Goal: Browse casually: Explore the website without a specific task or goal

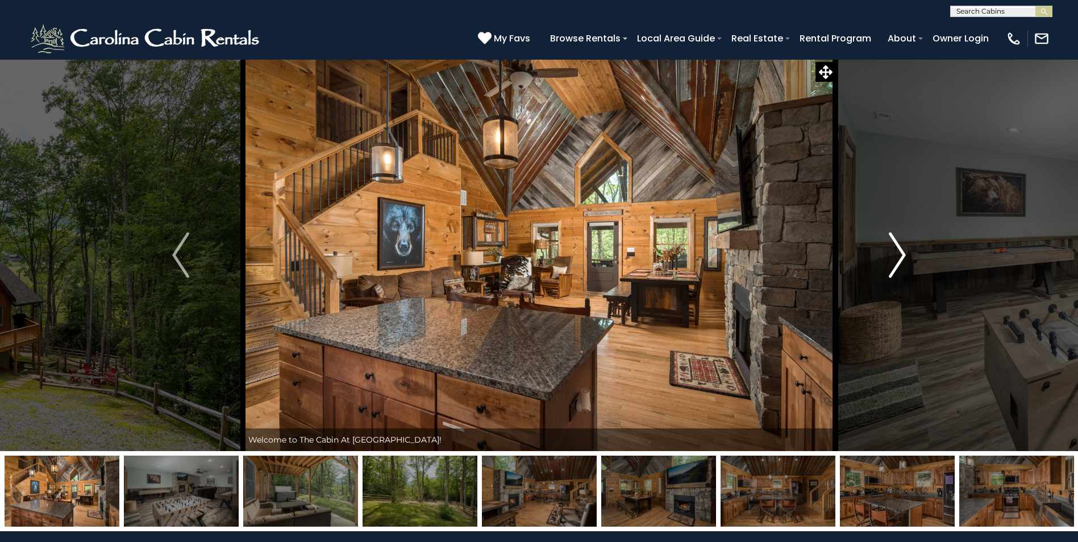
click at [896, 256] on img "Next" at bounding box center [897, 254] width 17 height 45
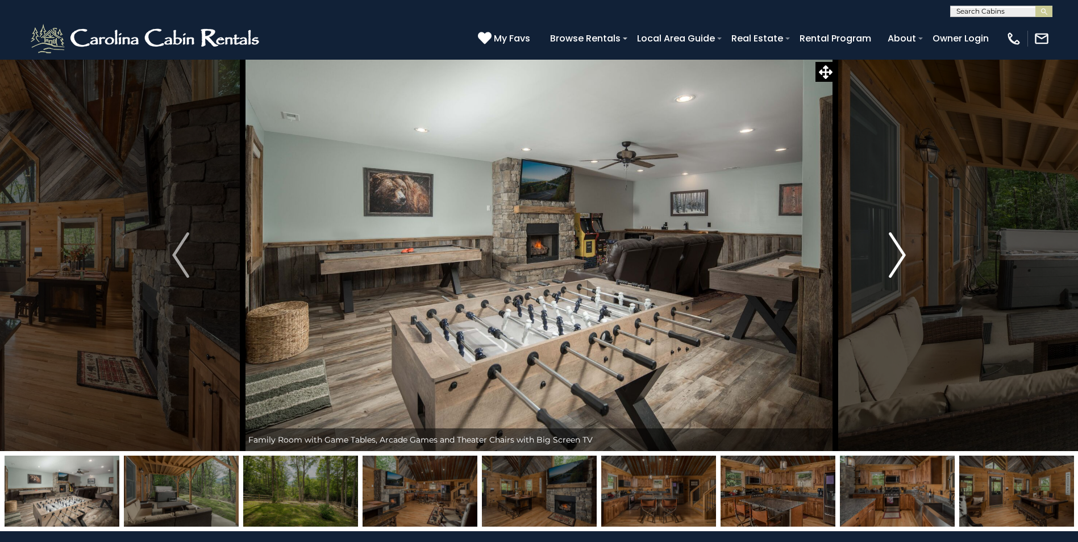
click at [898, 253] on img "Next" at bounding box center [897, 254] width 17 height 45
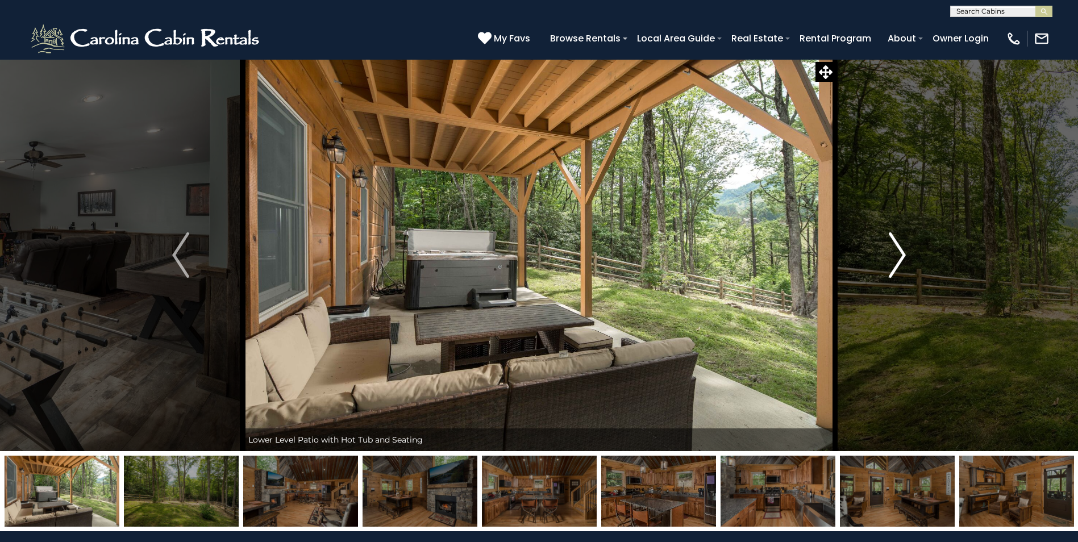
click at [898, 253] on img "Next" at bounding box center [897, 254] width 17 height 45
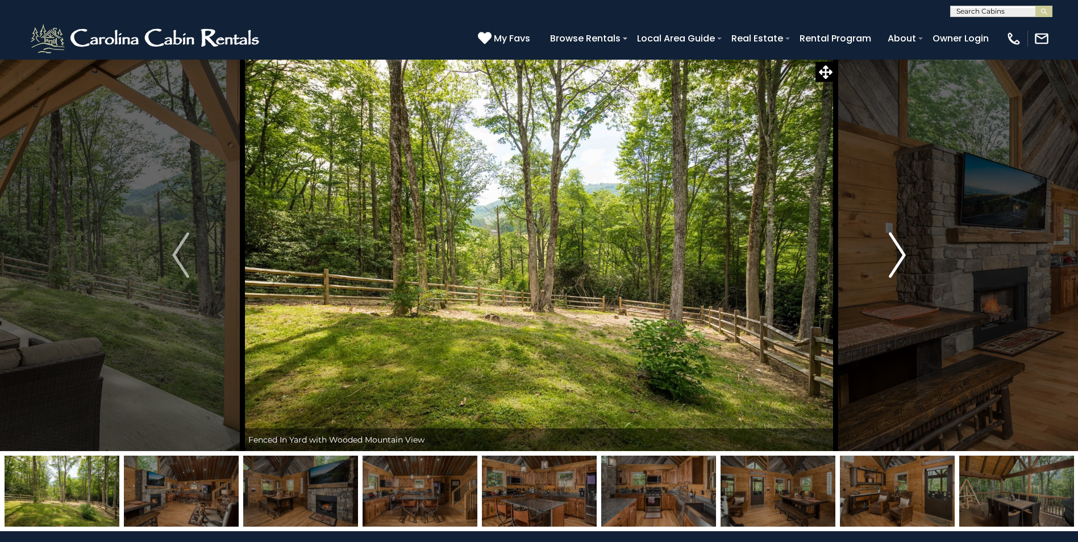
click at [901, 253] on img "Next" at bounding box center [897, 254] width 17 height 45
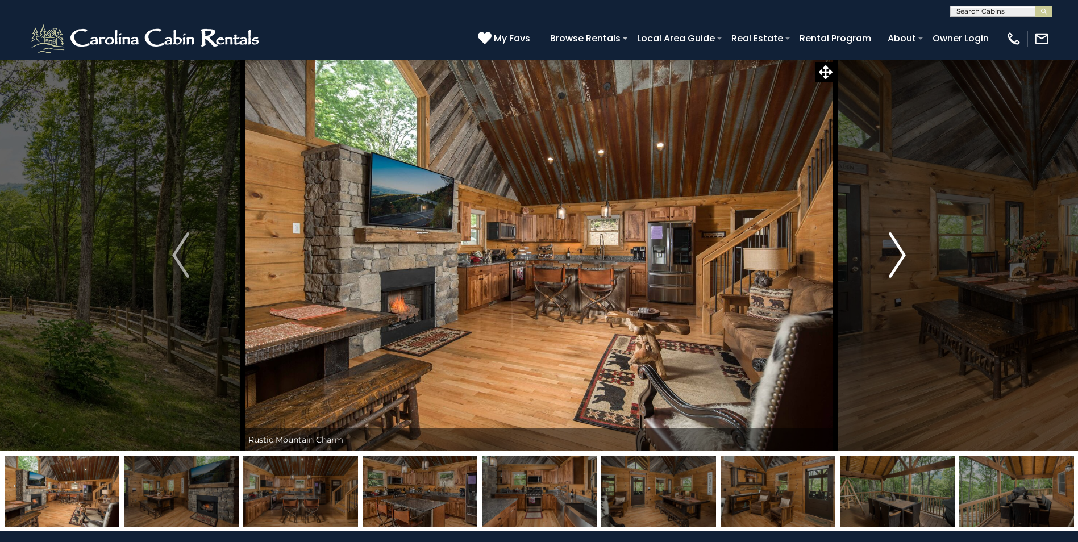
click at [899, 259] on img "Next" at bounding box center [897, 254] width 17 height 45
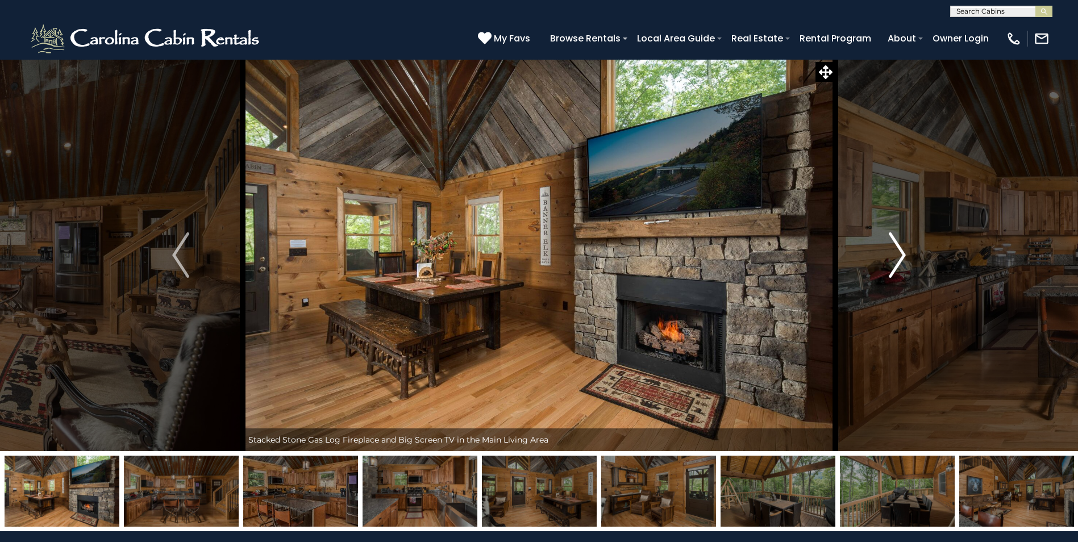
click at [899, 259] on img "Next" at bounding box center [897, 254] width 17 height 45
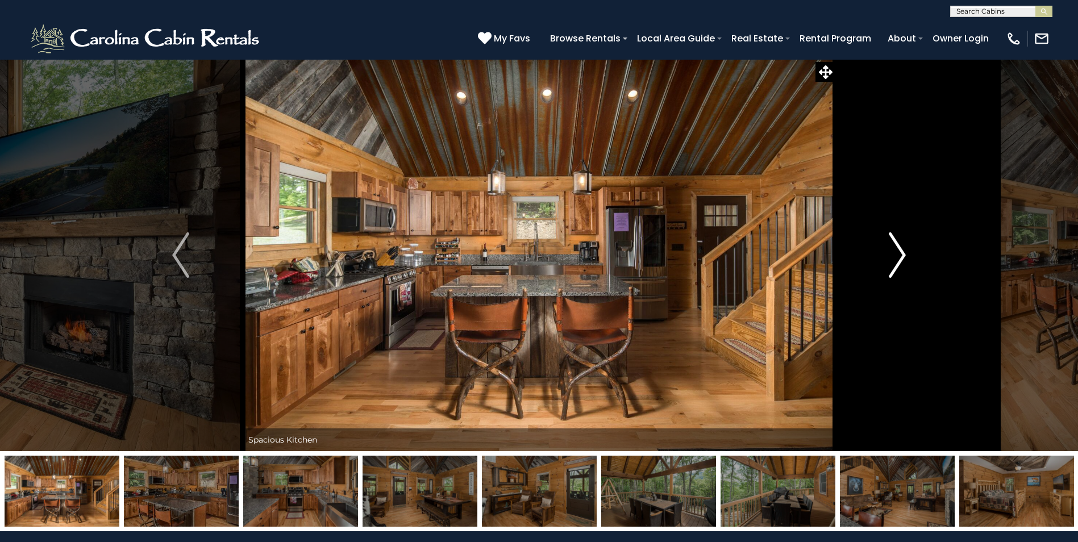
click at [899, 259] on img "Next" at bounding box center [897, 254] width 17 height 45
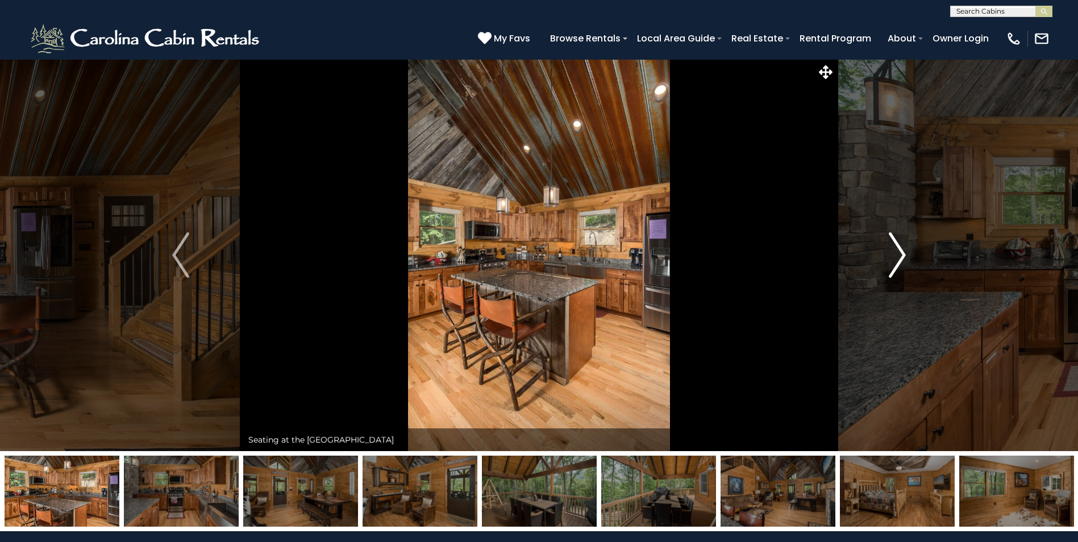
click at [899, 259] on img "Next" at bounding box center [897, 254] width 17 height 45
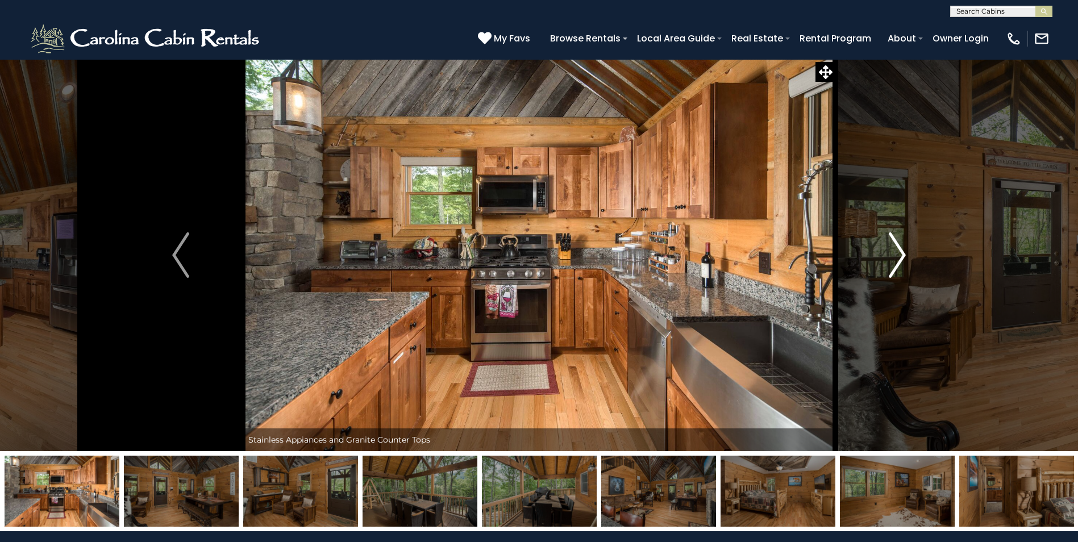
click at [899, 259] on img "Next" at bounding box center [897, 254] width 17 height 45
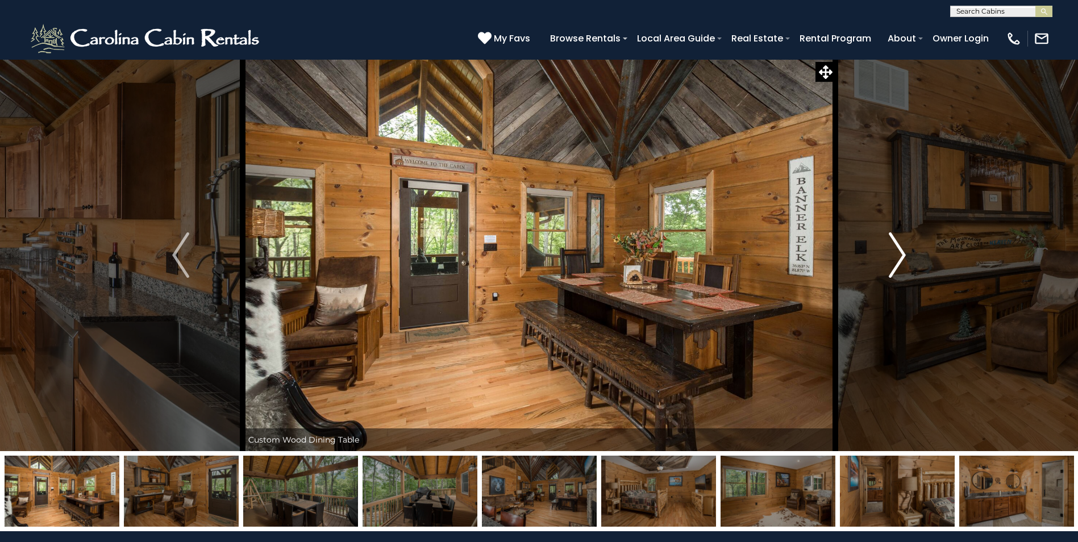
click at [899, 259] on img "Next" at bounding box center [897, 254] width 17 height 45
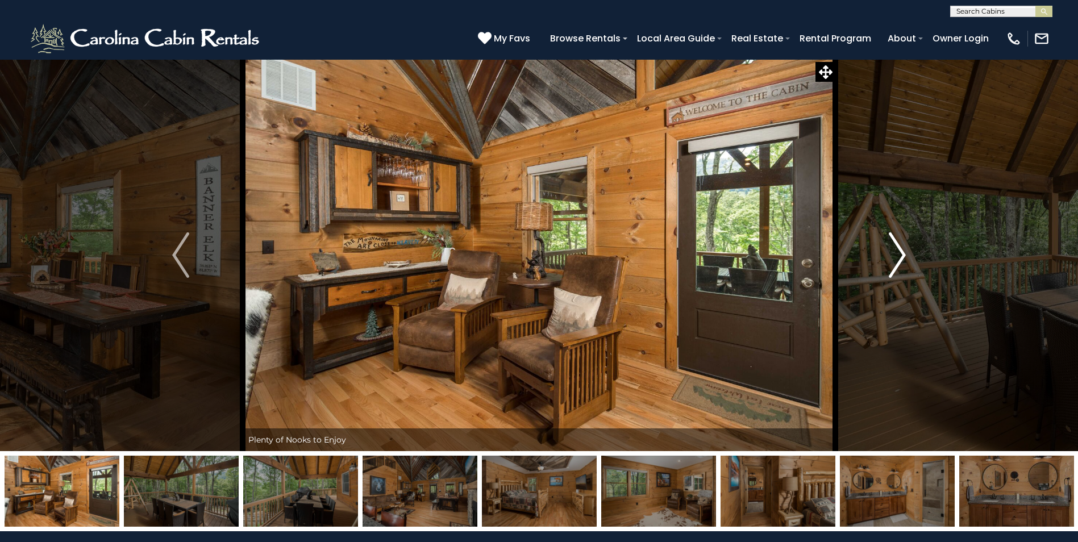
click at [899, 259] on img "Next" at bounding box center [897, 254] width 17 height 45
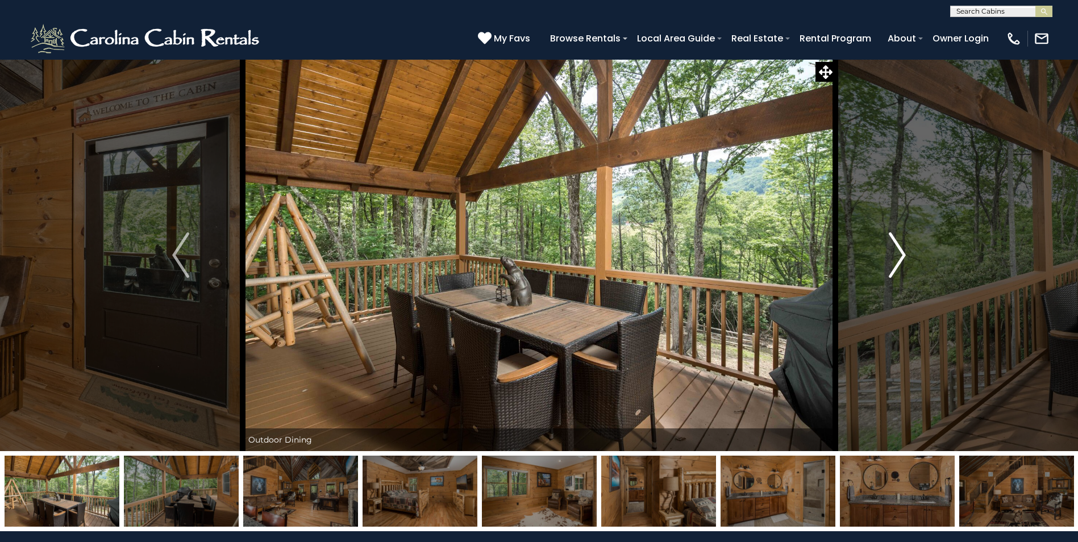
click at [899, 259] on img "Next" at bounding box center [897, 254] width 17 height 45
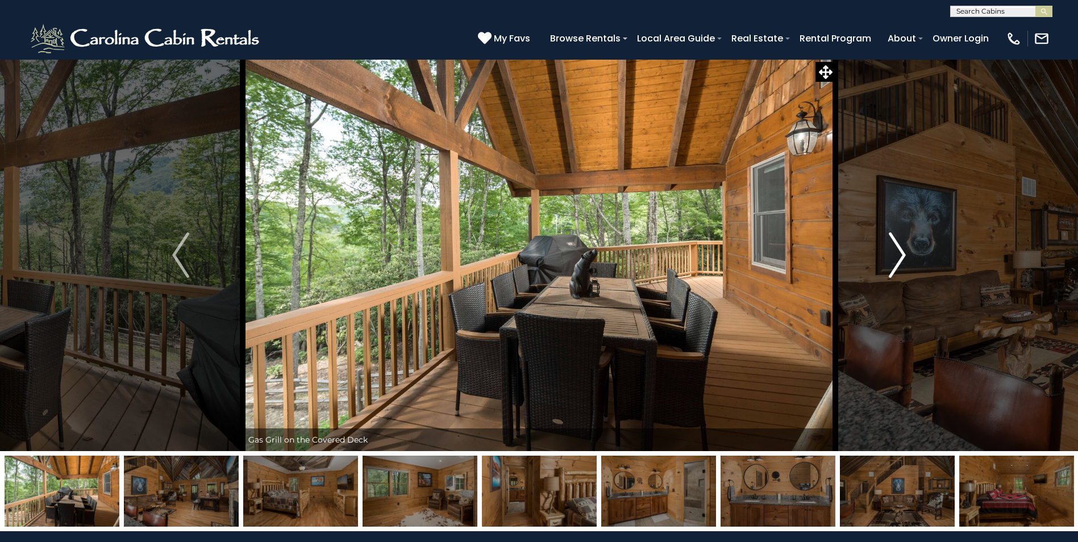
click at [899, 259] on img "Next" at bounding box center [897, 254] width 17 height 45
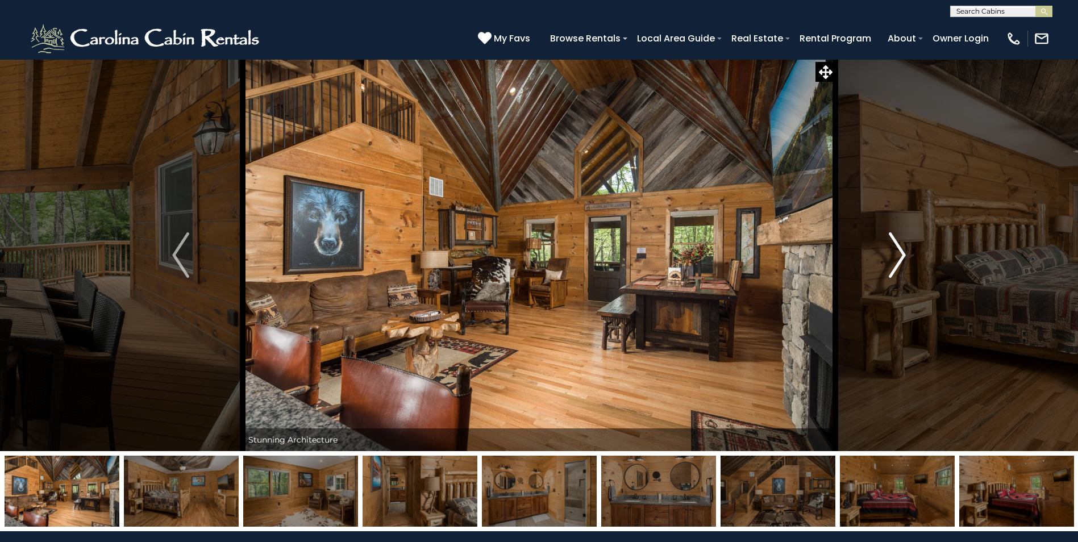
click at [899, 259] on img "Next" at bounding box center [897, 254] width 17 height 45
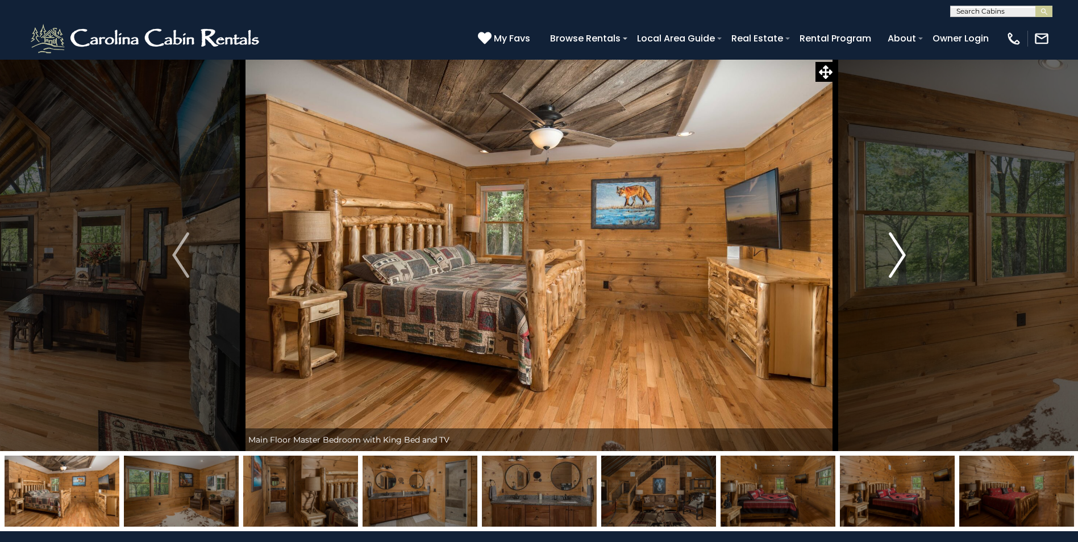
click at [904, 259] on img "Next" at bounding box center [897, 254] width 17 height 45
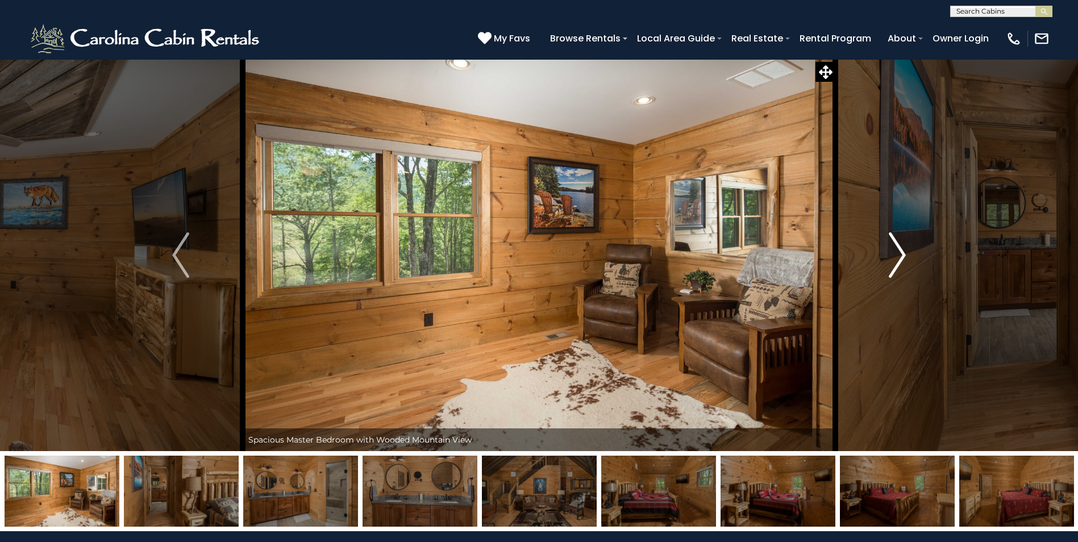
click at [901, 260] on img "Next" at bounding box center [897, 254] width 17 height 45
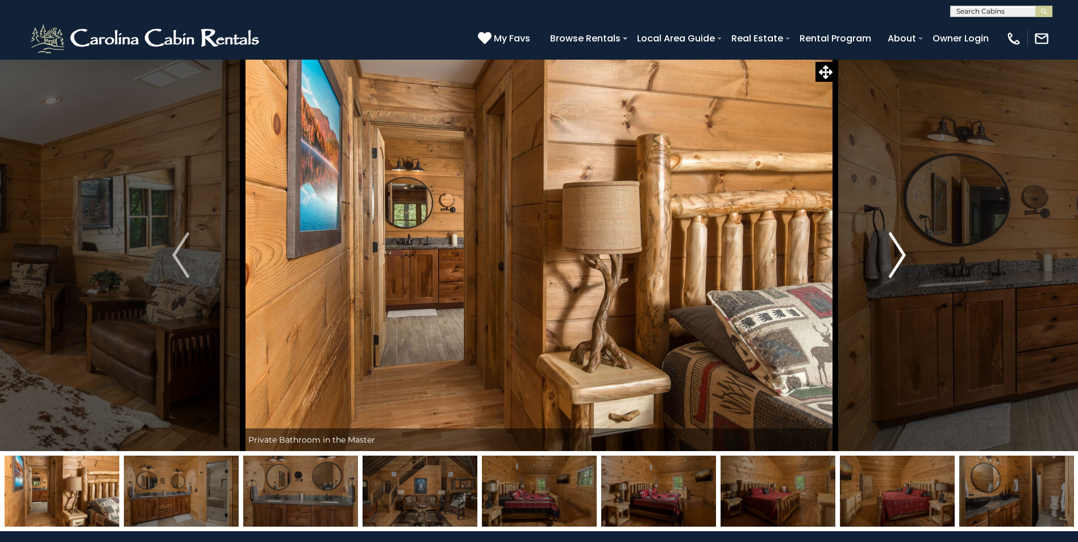
click at [899, 257] on img "Next" at bounding box center [897, 254] width 17 height 45
